Goal: Transaction & Acquisition: Purchase product/service

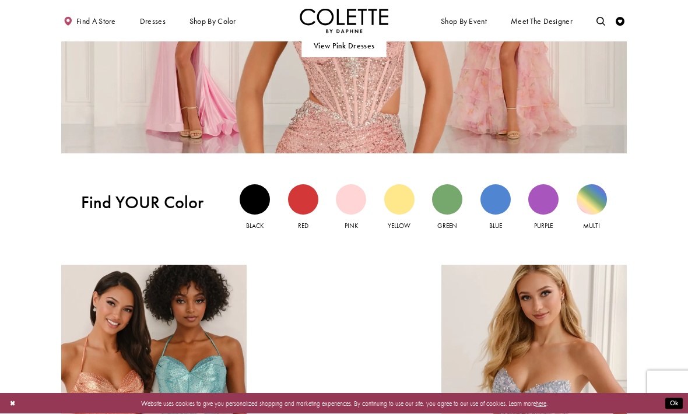
scroll to position [748, 0]
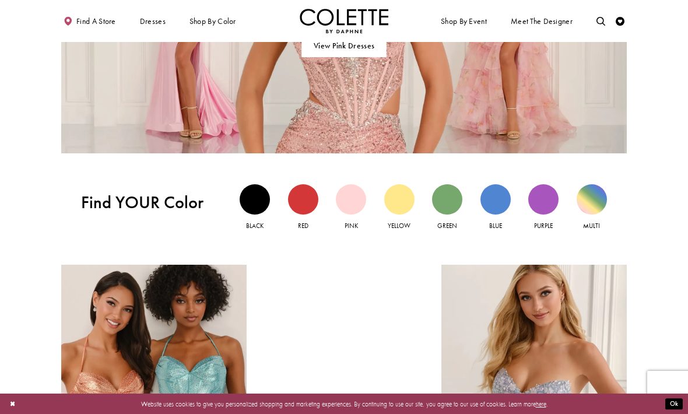
click at [251, 195] on div "Black view" at bounding box center [255, 199] width 30 height 30
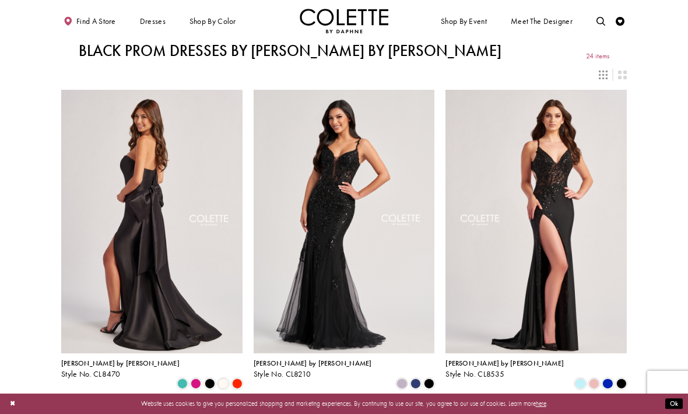
click at [600, 22] on icon "Toggle search" at bounding box center [600, 21] width 9 height 9
click at [525, 24] on input "Search" at bounding box center [555, 21] width 106 height 13
type input "**********"
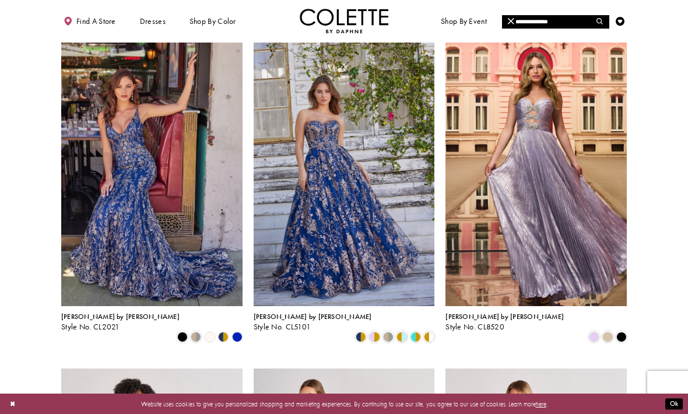
scroll to position [62, 0]
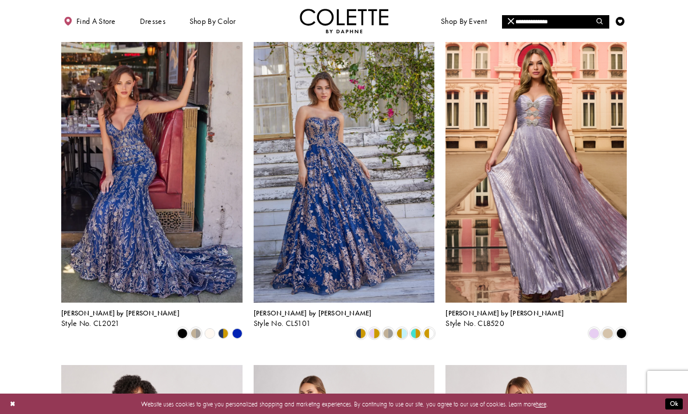
click at [259, 301] on img "Visit Colette by Daphne Style No. CL5101 Page" at bounding box center [344, 170] width 181 height 263
click at [276, 242] on img "Visit Colette by Daphne Style No. CL5101 Page" at bounding box center [344, 170] width 181 height 263
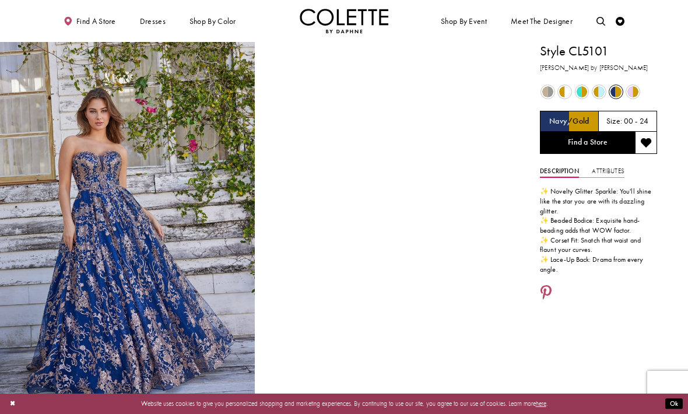
click at [541, 93] on div "Out of Stock" at bounding box center [548, 92] width 16 height 16
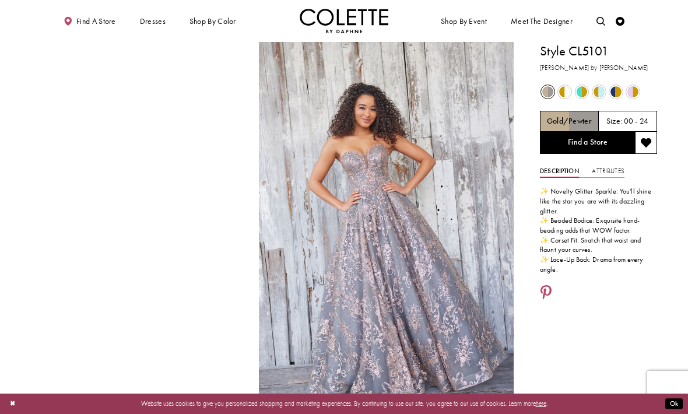
click at [611, 93] on span "Product color controls state depends on size chosen" at bounding box center [615, 91] width 11 height 11
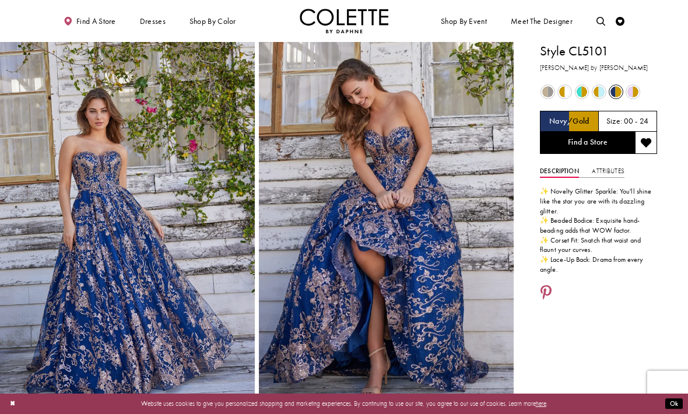
click at [631, 94] on span "Product color controls state depends on size chosen" at bounding box center [632, 91] width 11 height 11
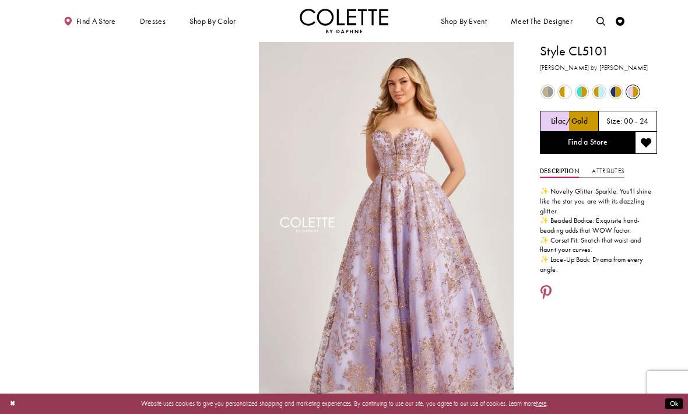
click at [565, 92] on span "Product color controls state depends on size chosen" at bounding box center [564, 91] width 11 height 11
